Goal: Task Accomplishment & Management: Complete application form

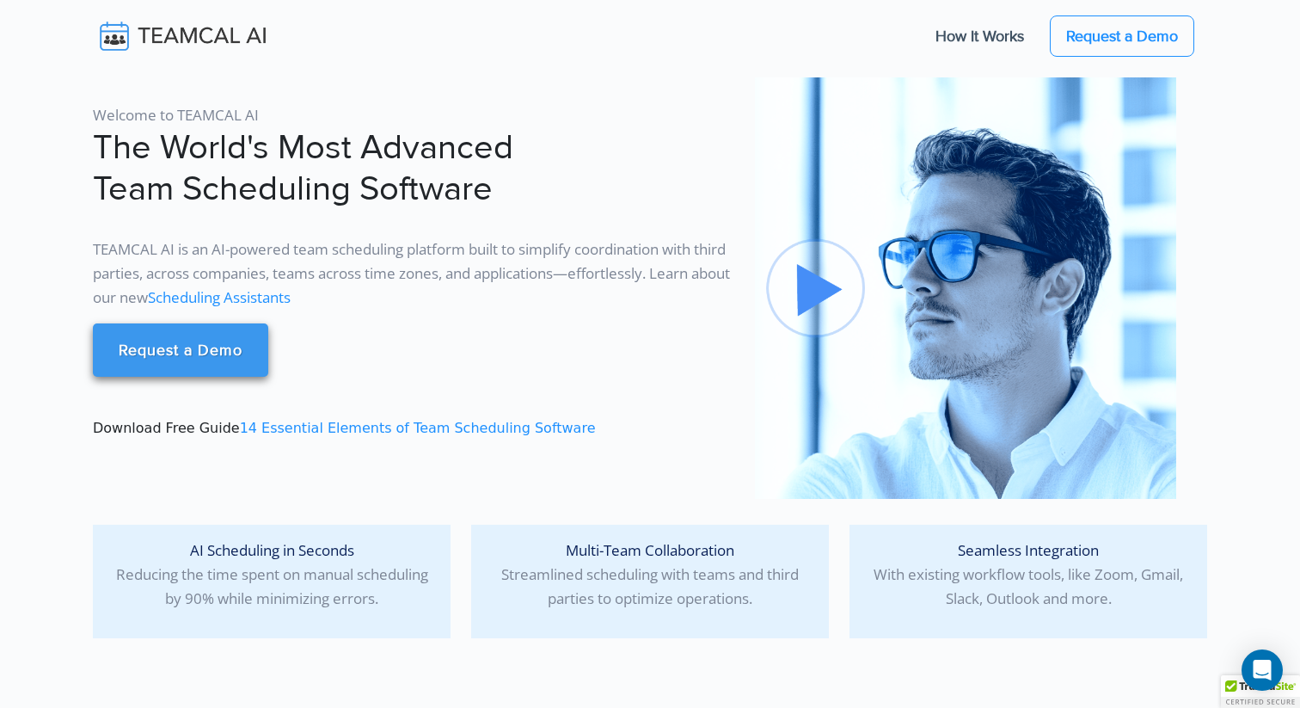
click at [178, 344] on link "Request a Demo" at bounding box center [180, 349] width 175 height 53
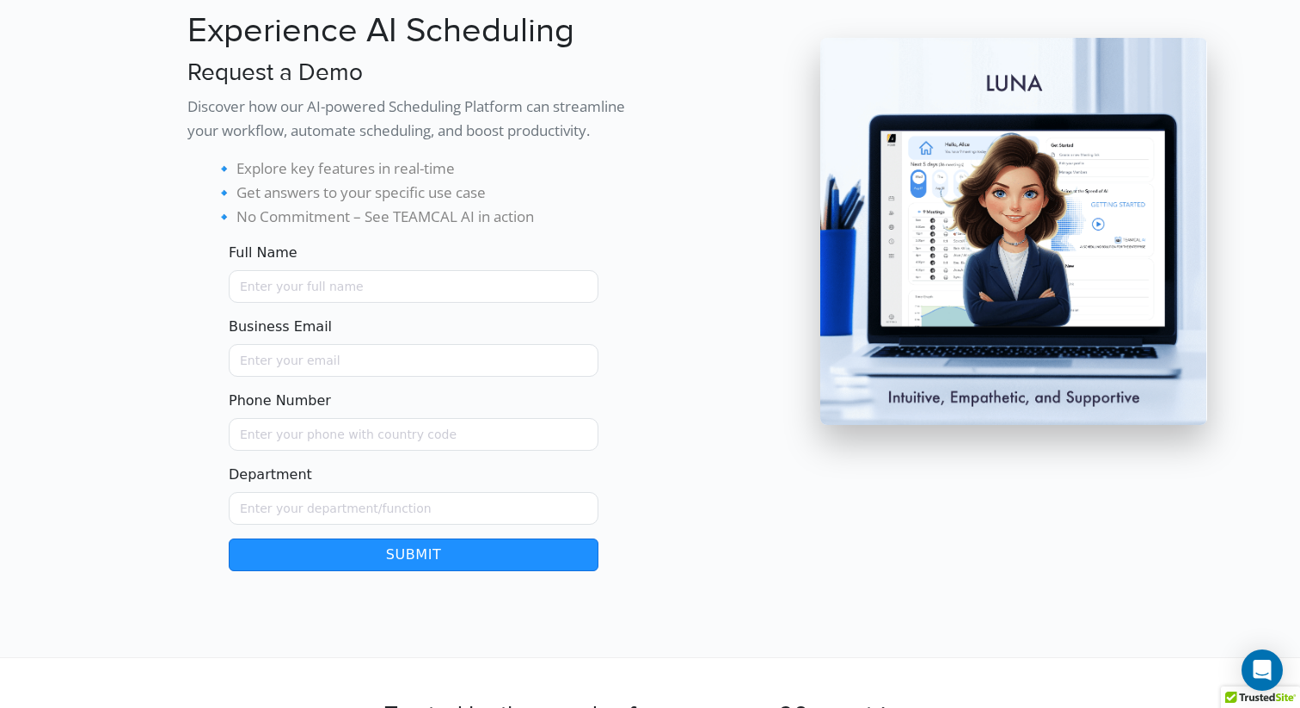
scroll to position [115, 0]
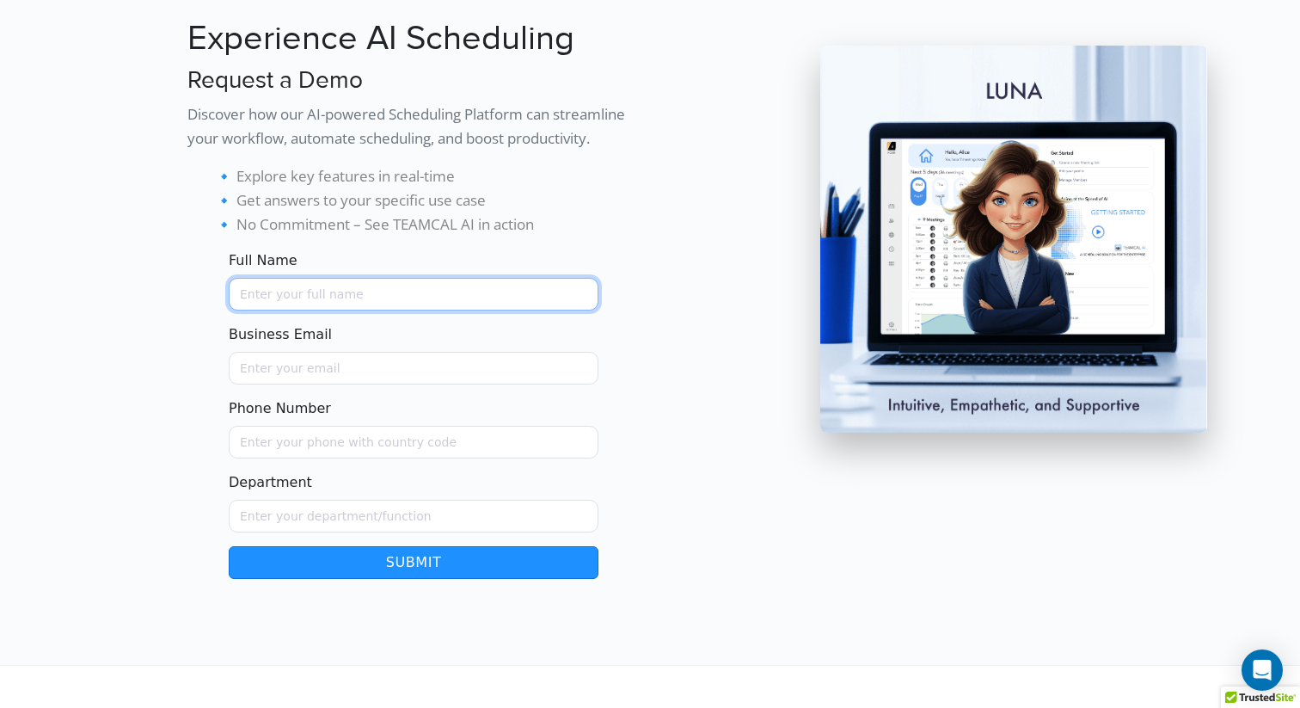
click at [326, 303] on input "Full Name" at bounding box center [414, 294] width 370 height 33
type input "[DEMOGRAPHIC_DATA][PERSON_NAME]"
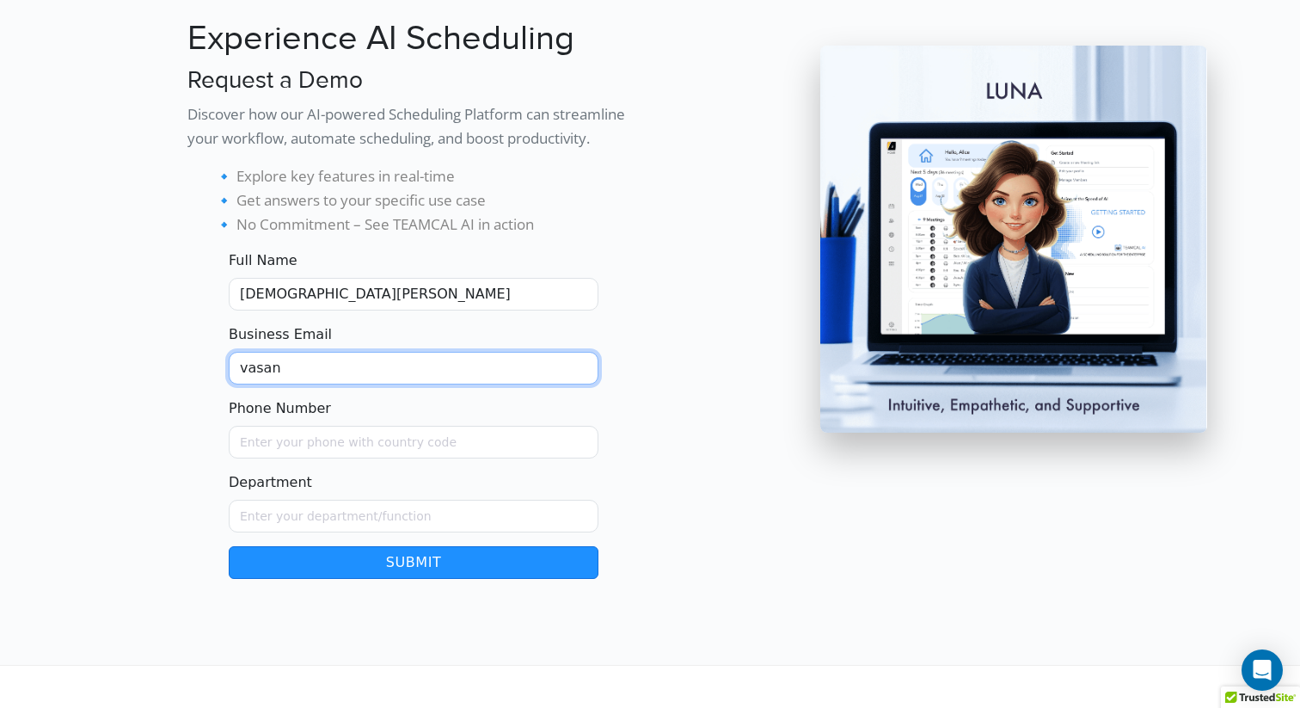
type input "[EMAIL_ADDRESS][DOMAIN_NAME]"
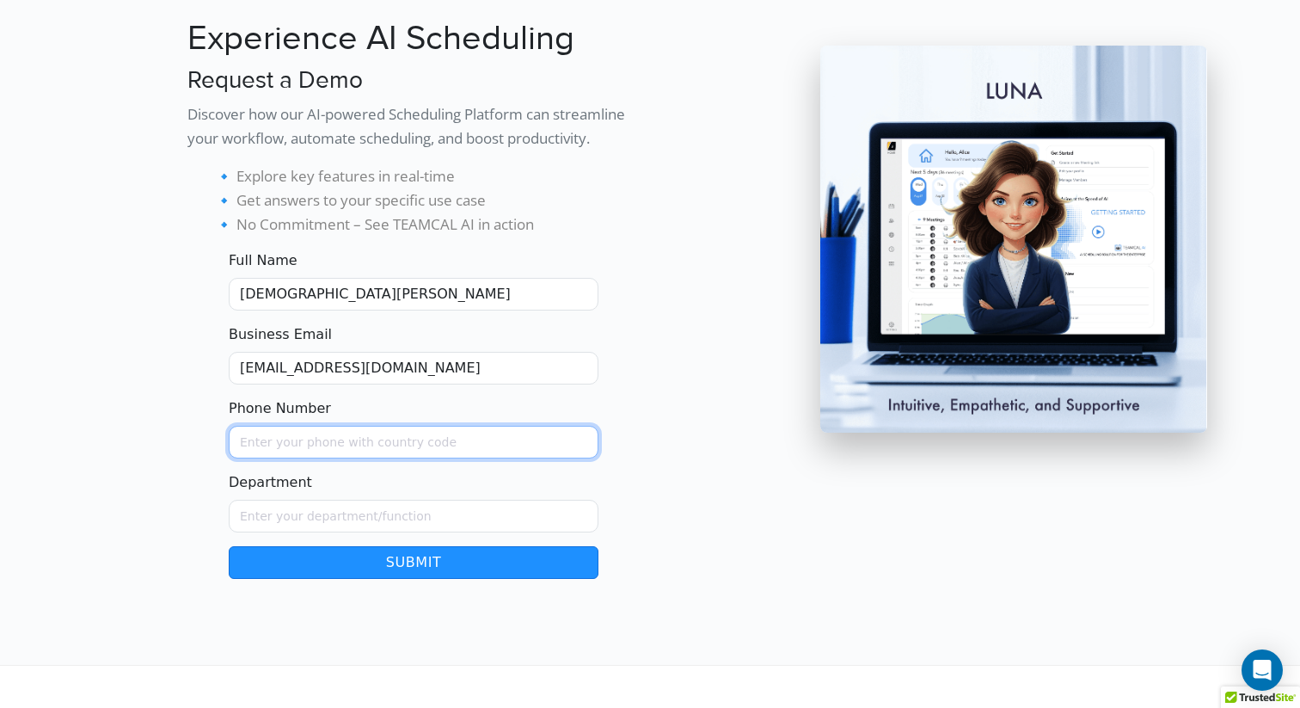
click at [344, 440] on input "Phone Number" at bounding box center [414, 442] width 370 height 33
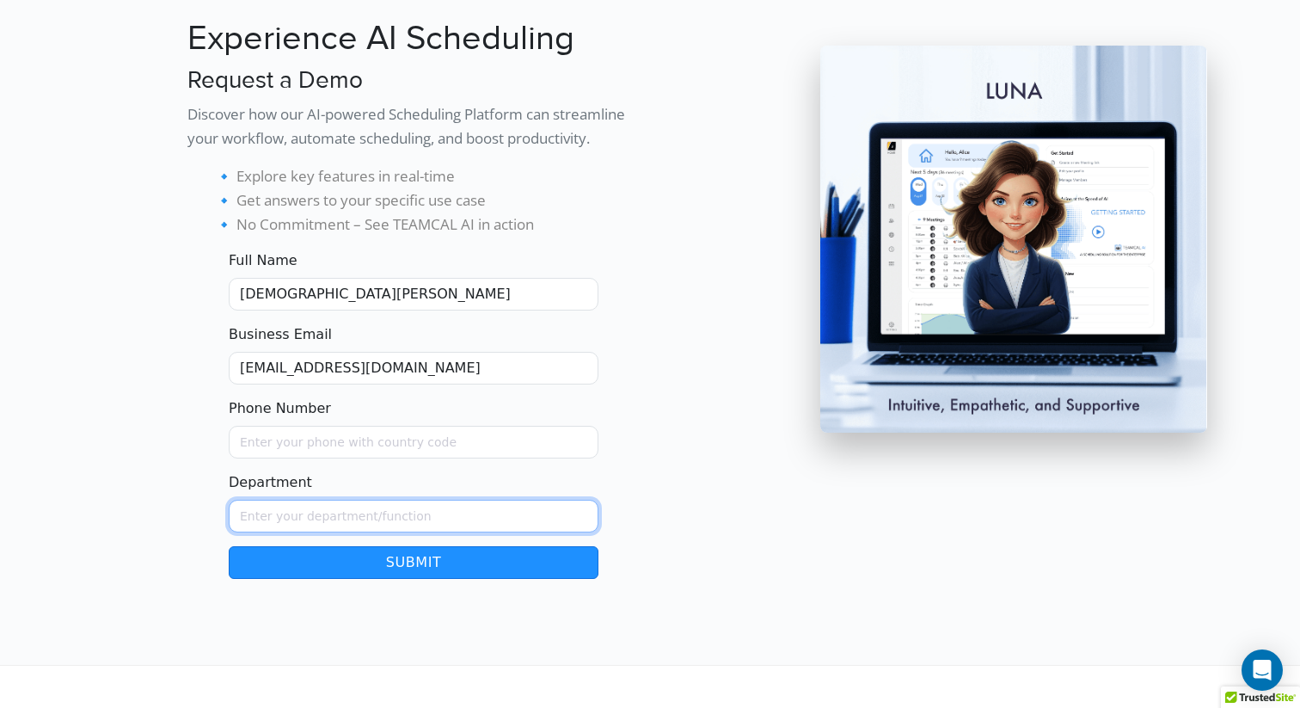
click at [308, 512] on input "Department" at bounding box center [414, 516] width 370 height 33
type input "IT/Data"
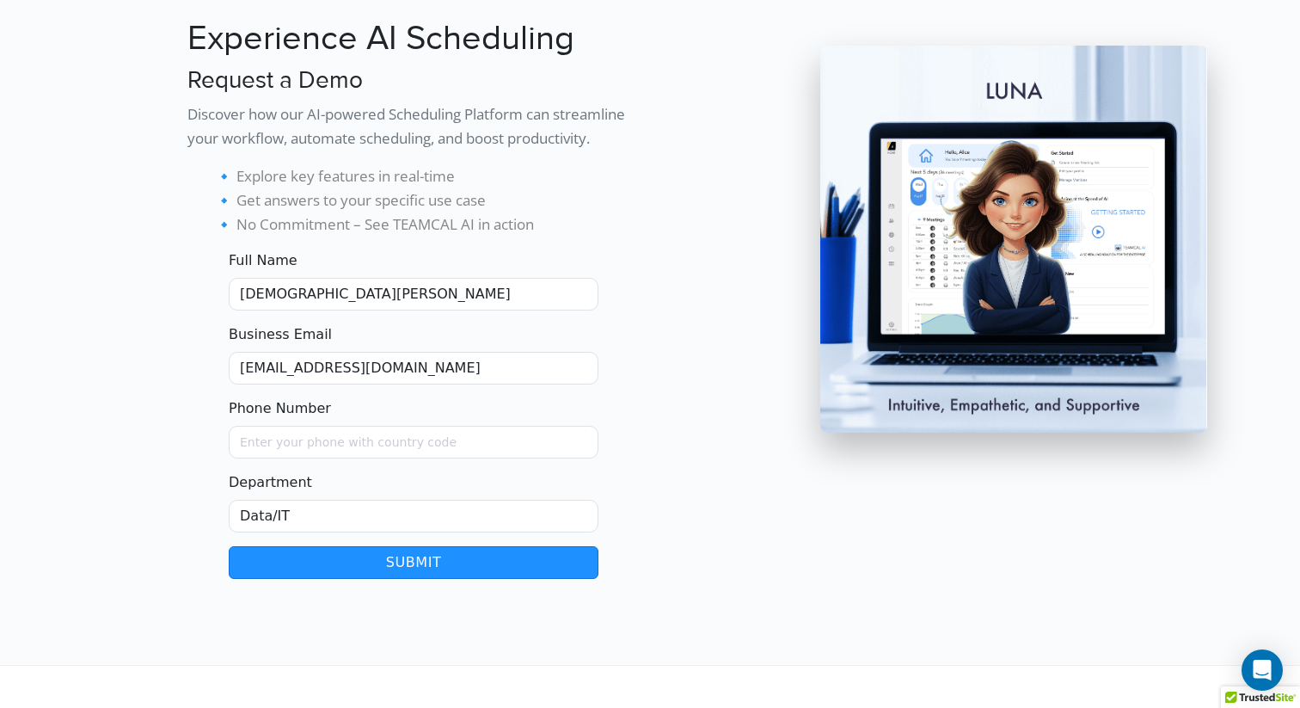
click at [423, 572] on button "Submit" at bounding box center [414, 562] width 370 height 33
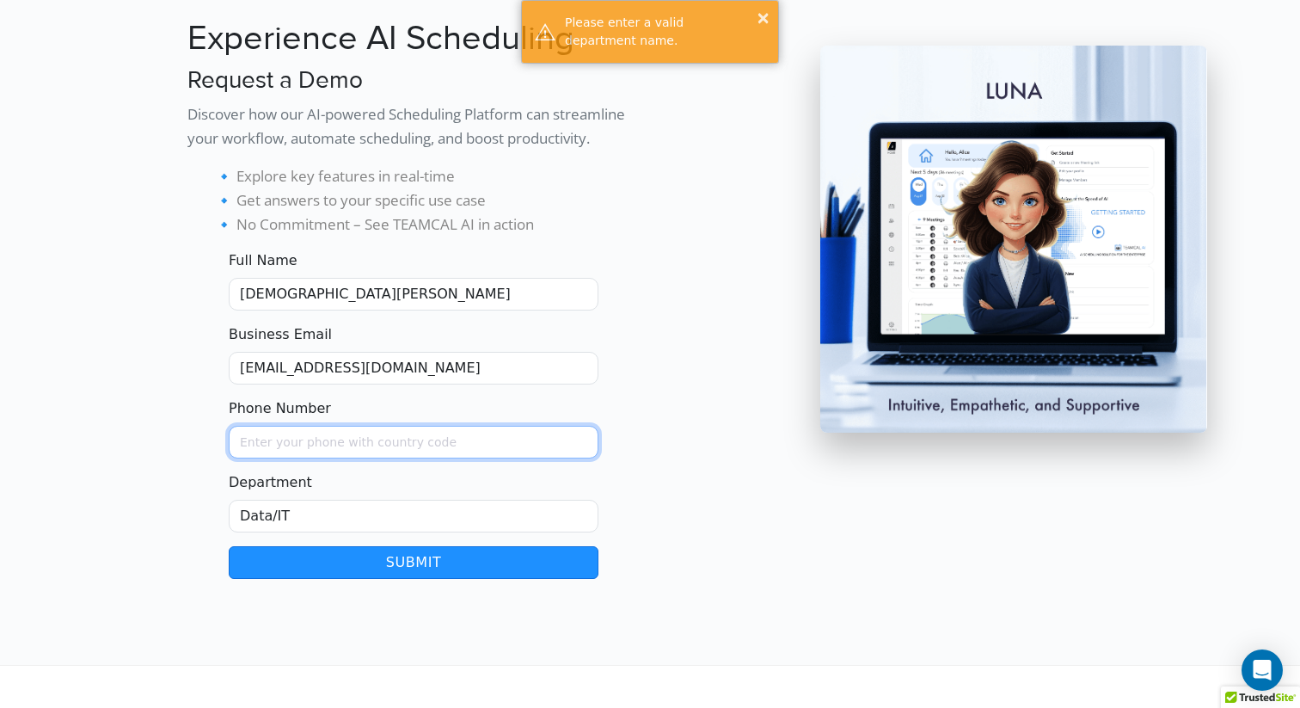
click at [358, 443] on input "Phone Number" at bounding box center [414, 442] width 370 height 33
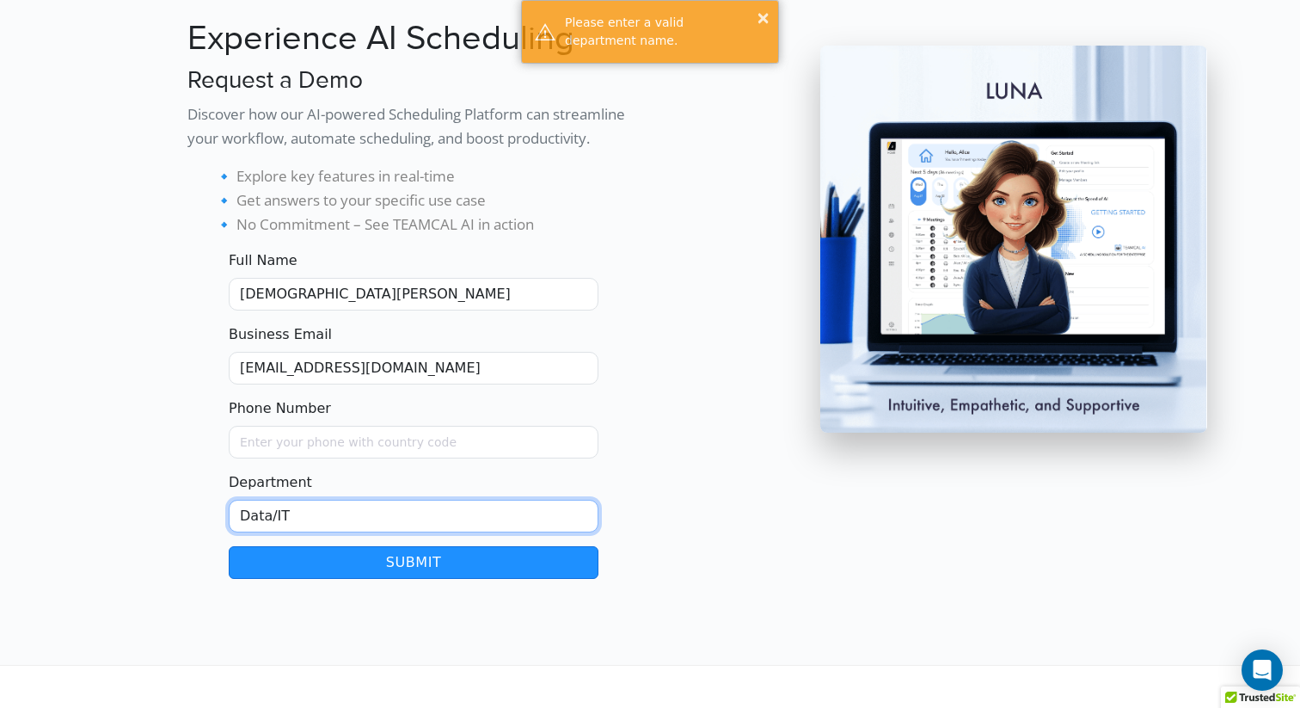
click at [299, 506] on input "Data/IT" at bounding box center [414, 516] width 370 height 33
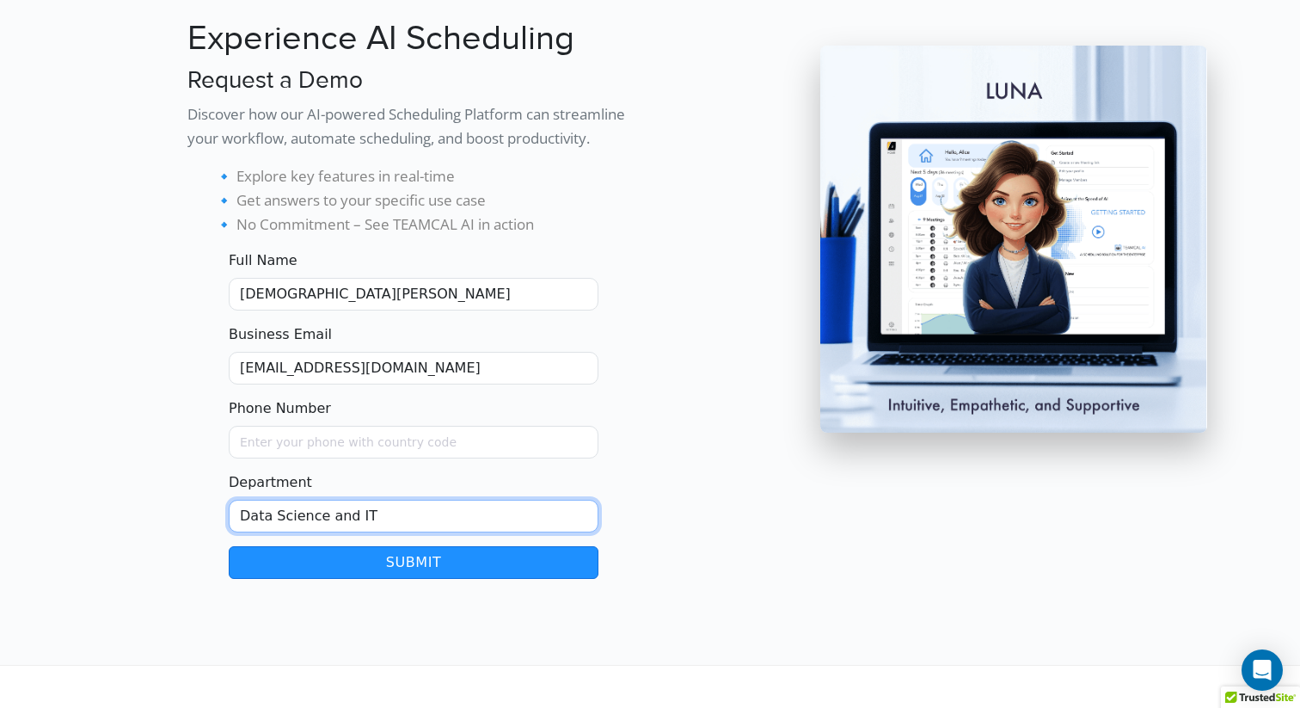
type input "Data Science and IT"
click at [427, 574] on button "Submit" at bounding box center [414, 562] width 370 height 33
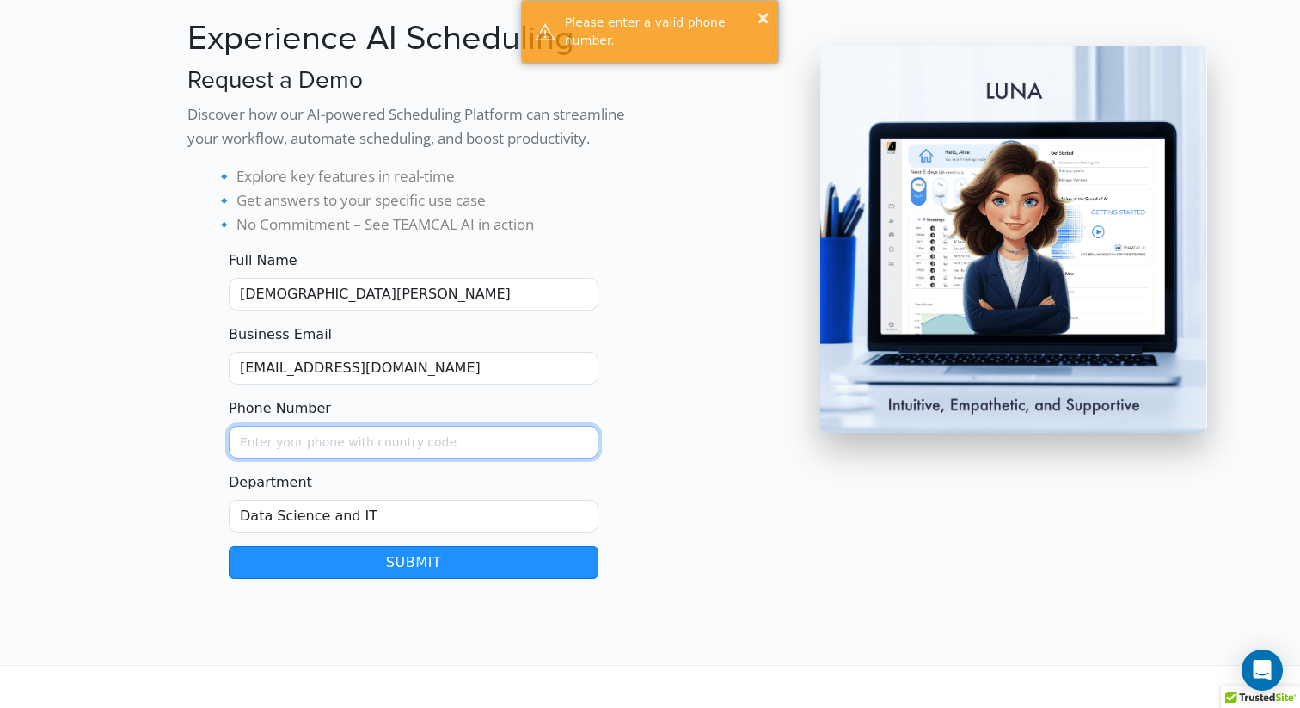
click at [391, 438] on input "Phone Number" at bounding box center [414, 442] width 370 height 33
type input "9085387362"
click at [444, 585] on section "Experience AI Scheduling Request a Demo Discover how our AI-powered Scheduling …" at bounding box center [650, 275] width 1300 height 780
click at [428, 582] on section "Experience AI Scheduling Request a Demo Discover how our AI-powered Scheduling …" at bounding box center [650, 275] width 1300 height 780
click at [417, 569] on button "Submit" at bounding box center [414, 562] width 370 height 33
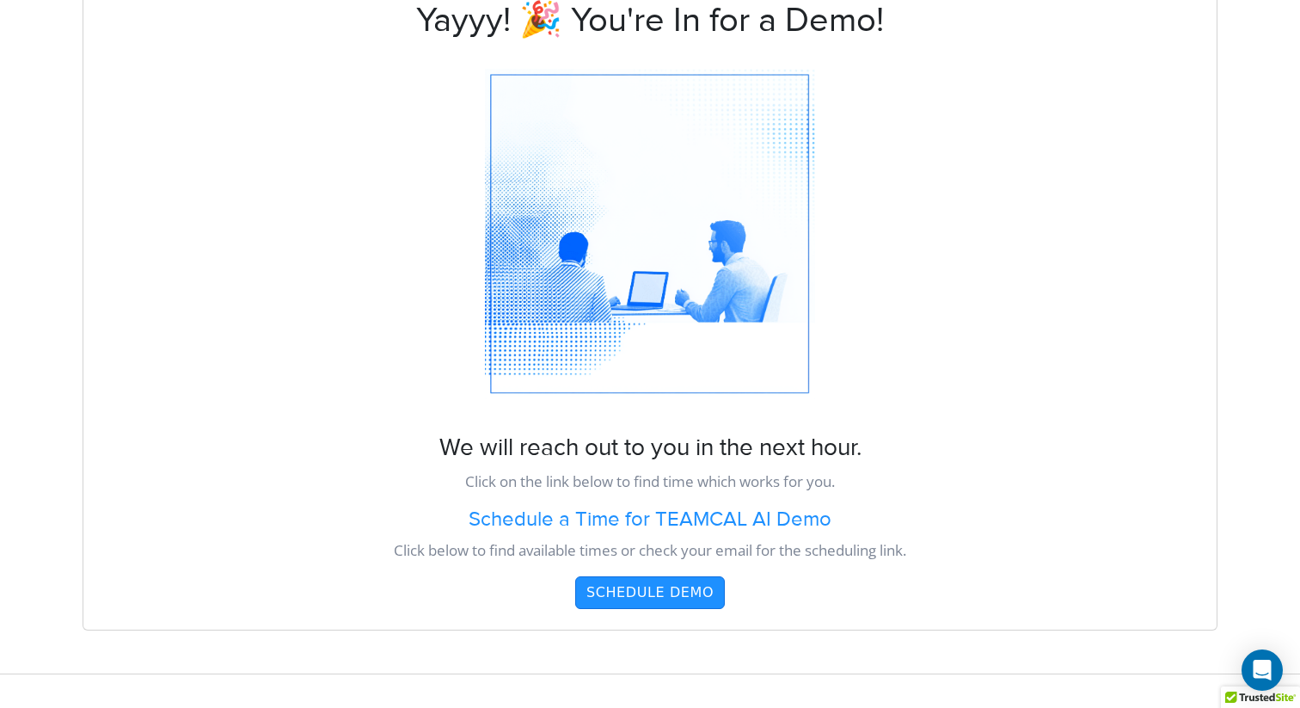
scroll to position [84, 0]
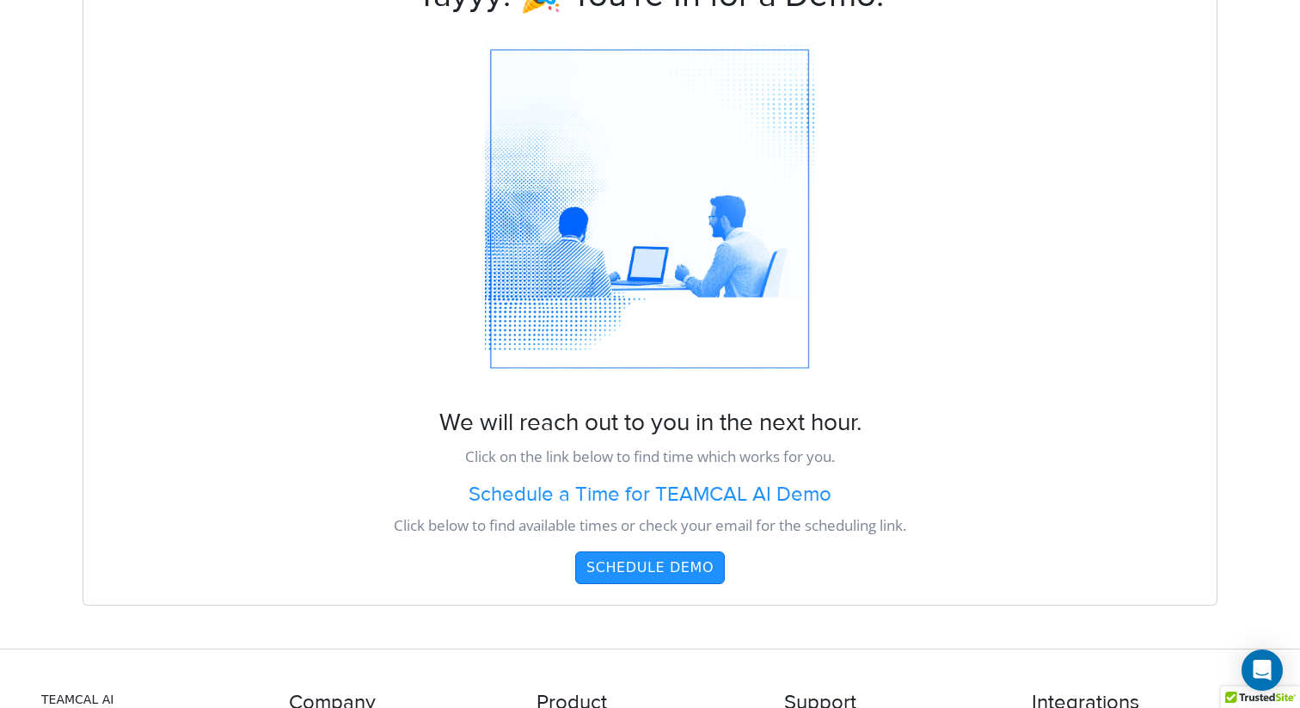
click at [627, 430] on h3 "We will reach out to you in the next hour." at bounding box center [649, 422] width 1133 height 29
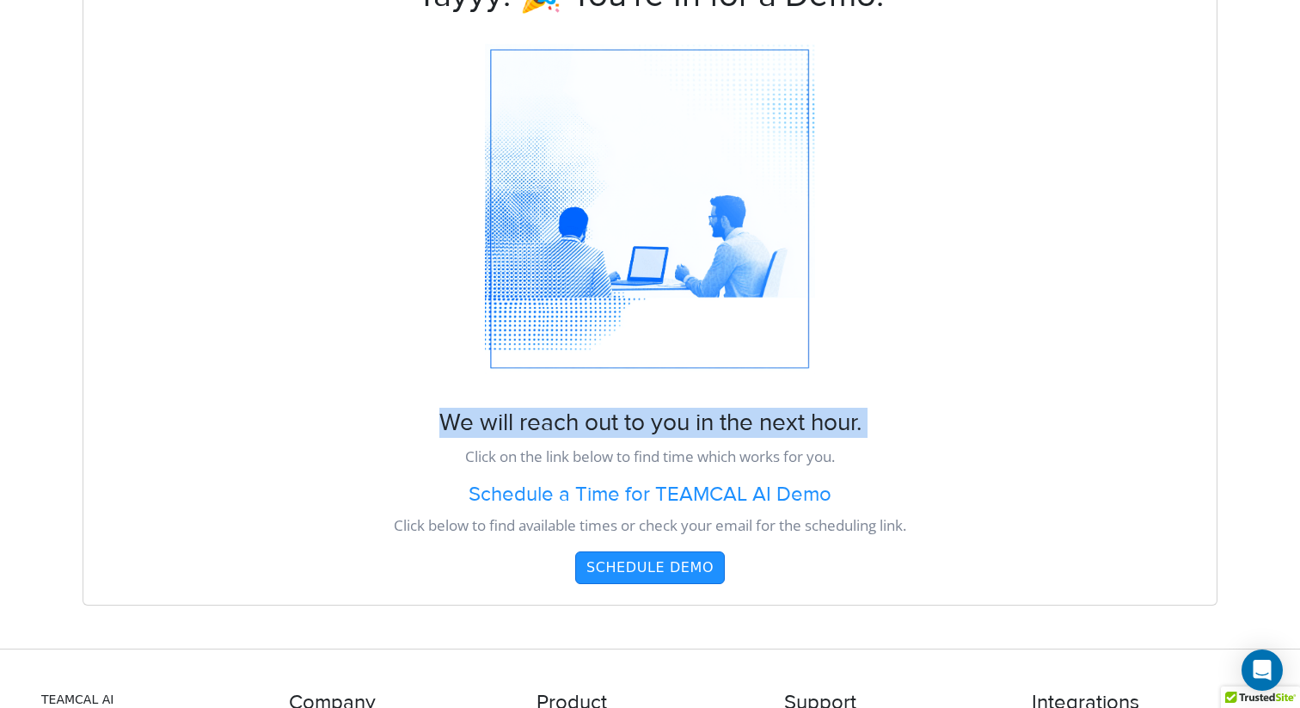
click at [620, 439] on div "We will reach out to you in the next hour. Click on the link below to find time…" at bounding box center [649, 506] width 1133 height 196
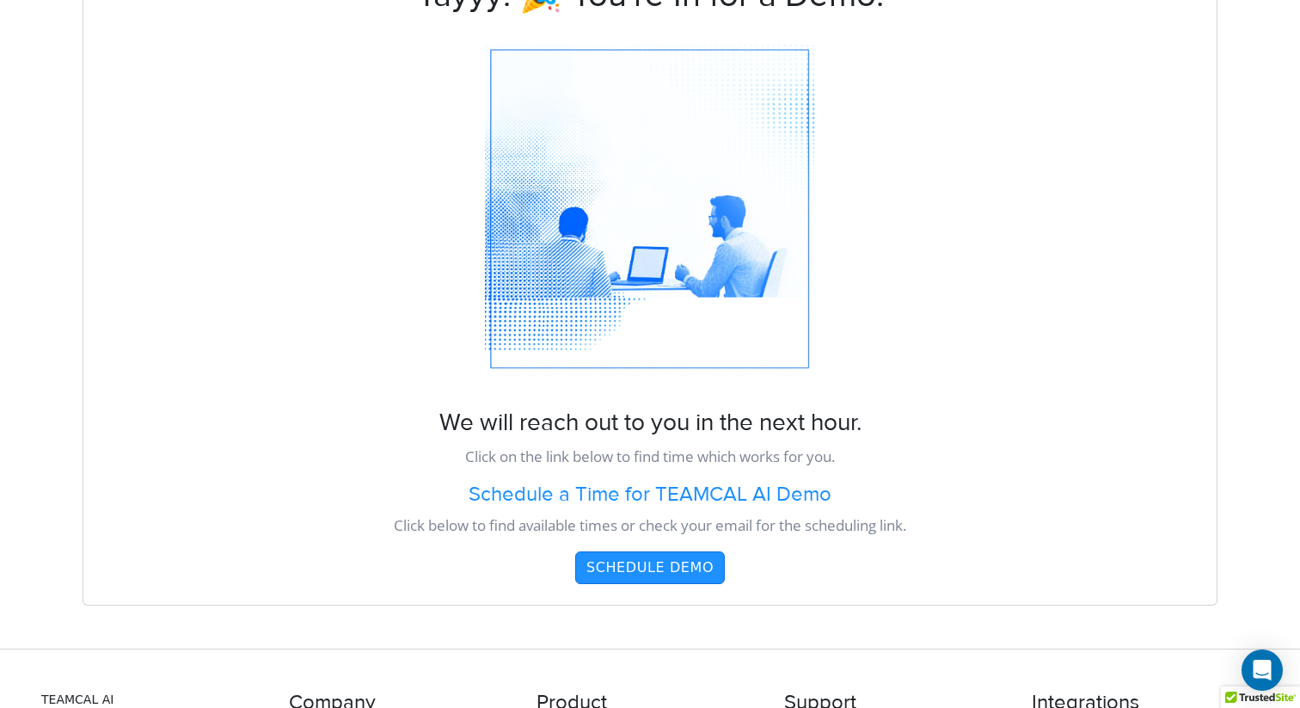
click at [620, 451] on p "Click on the link below to find time which works for you." at bounding box center [649, 457] width 1133 height 24
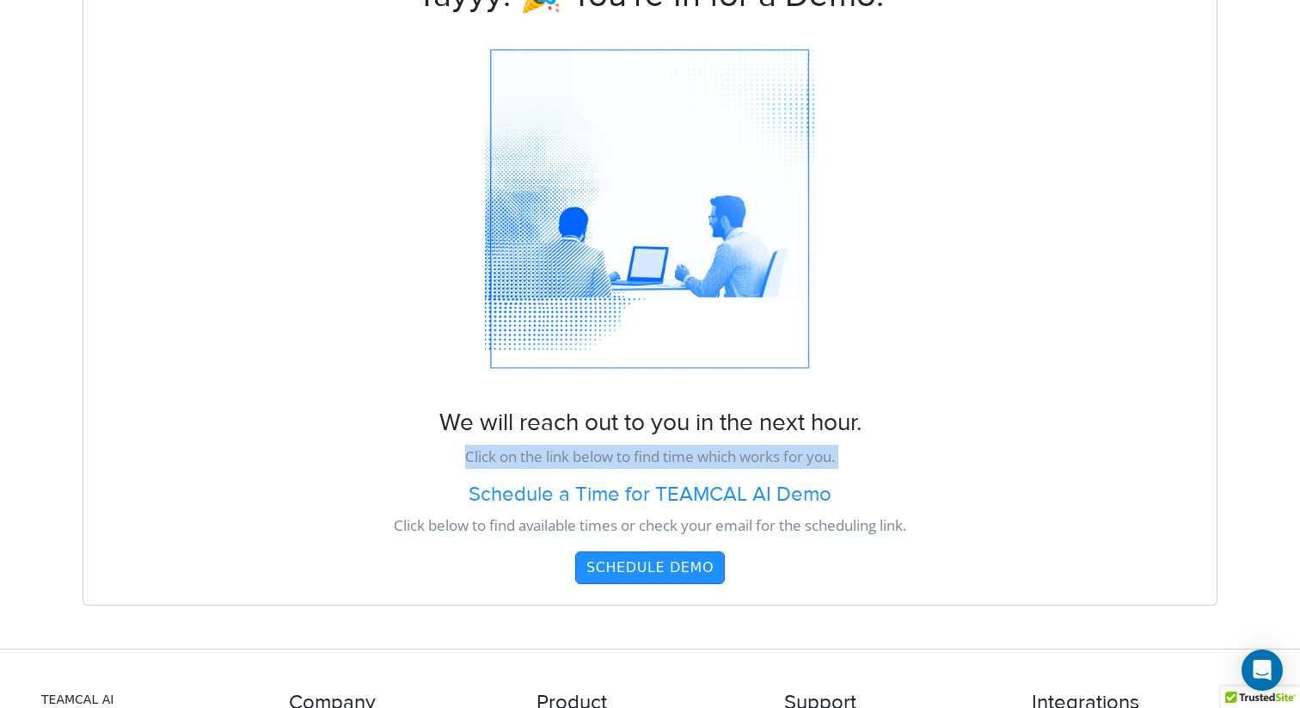
click at [679, 450] on p "Click on the link below to find time which works for you." at bounding box center [649, 457] width 1133 height 24
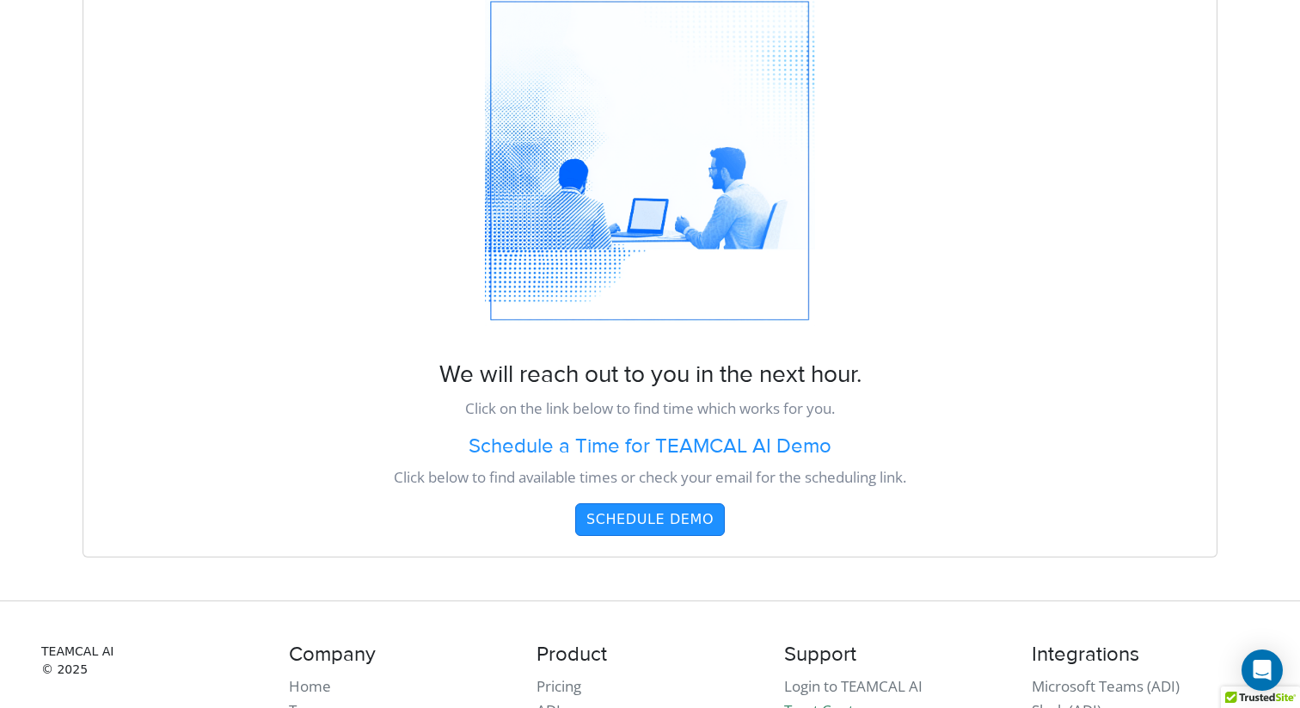
scroll to position [152, 0]
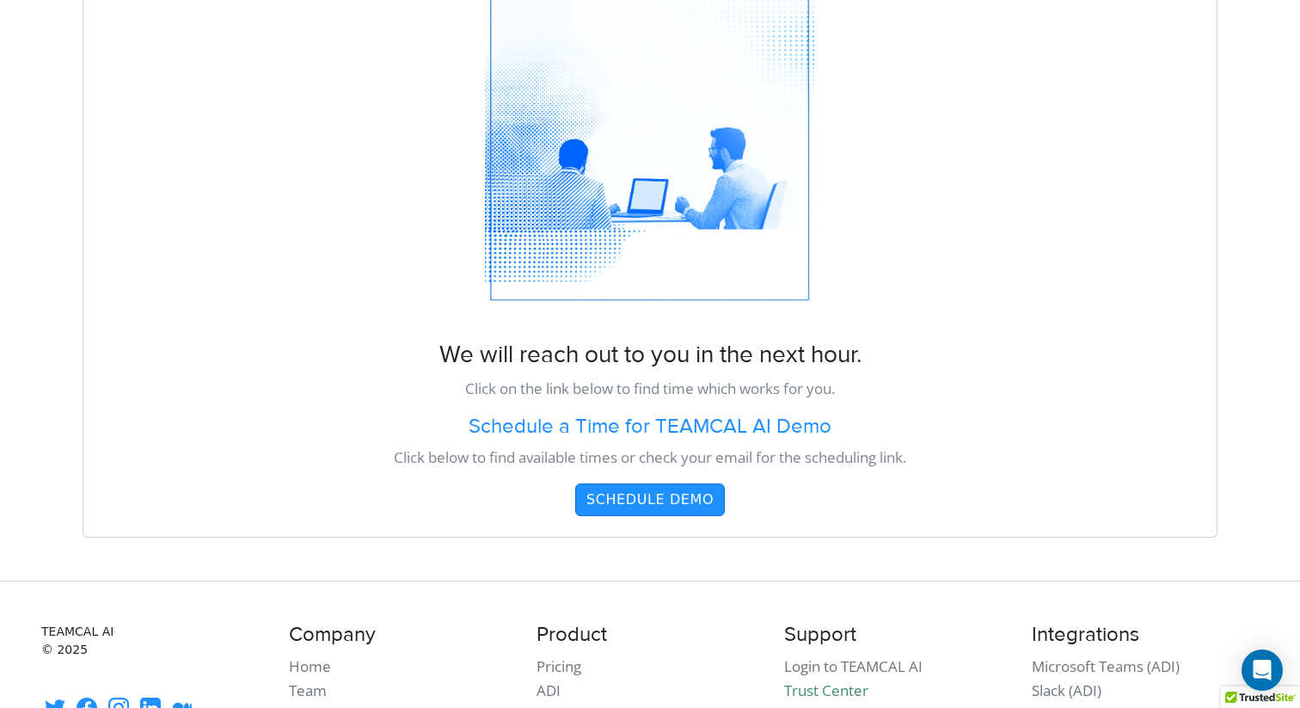
click at [640, 431] on h4 "Schedule a Time for TEAMCAL AI Demo" at bounding box center [649, 426] width 1133 height 25
